Goal: Task Accomplishment & Management: Manage account settings

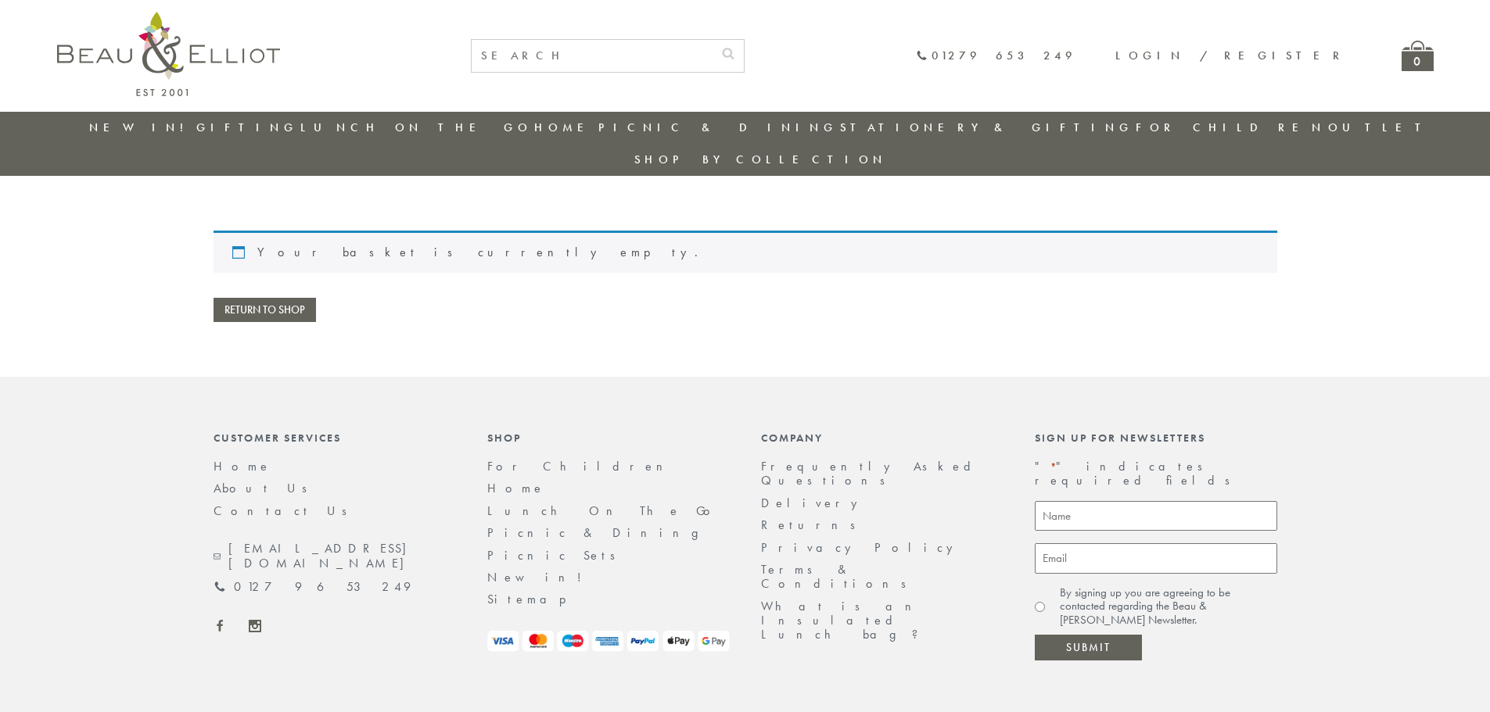
click at [1282, 54] on link "Login / Register" at bounding box center [1230, 56] width 231 height 16
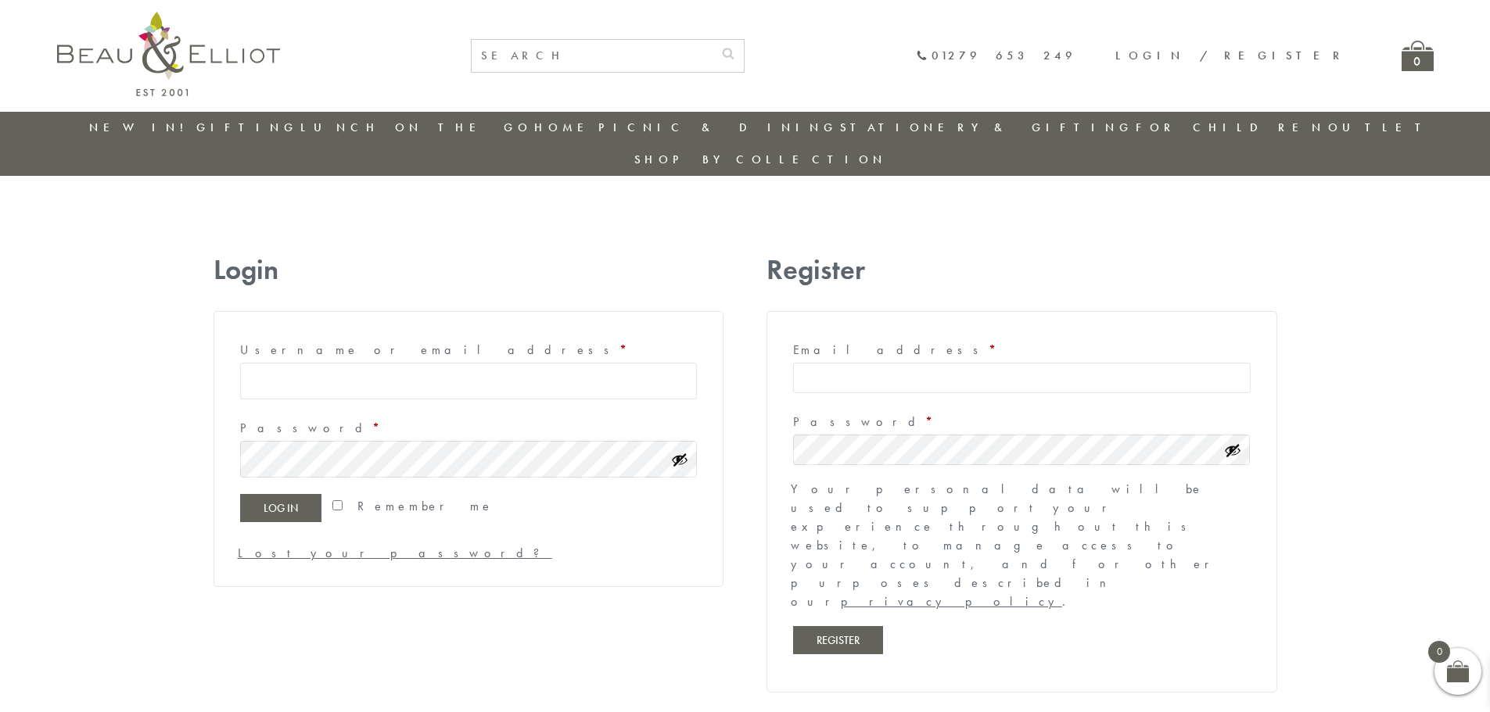
click at [337, 363] on input "Username or email address * Required" at bounding box center [468, 381] width 457 height 37
type input "jackie@ailsa.co.uk"
click at [145, 124] on link "New in!" at bounding box center [141, 128] width 105 height 16
